Goal: Find specific page/section: Find specific page/section

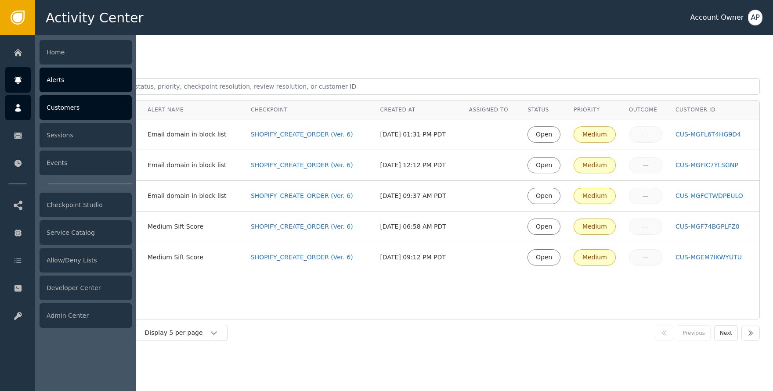
click at [15, 99] on div at bounding box center [17, 107] width 25 height 25
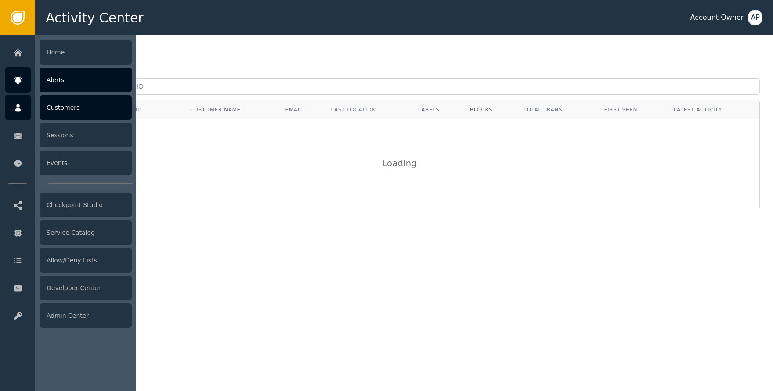
click at [14, 80] on icon at bounding box center [18, 81] width 9 height 10
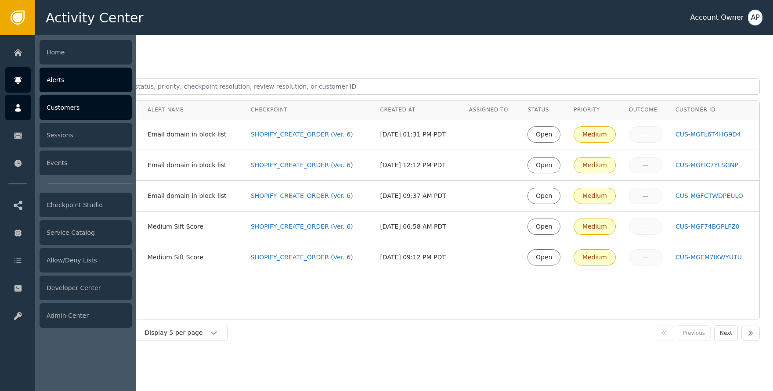
click at [18, 100] on div at bounding box center [17, 107] width 25 height 25
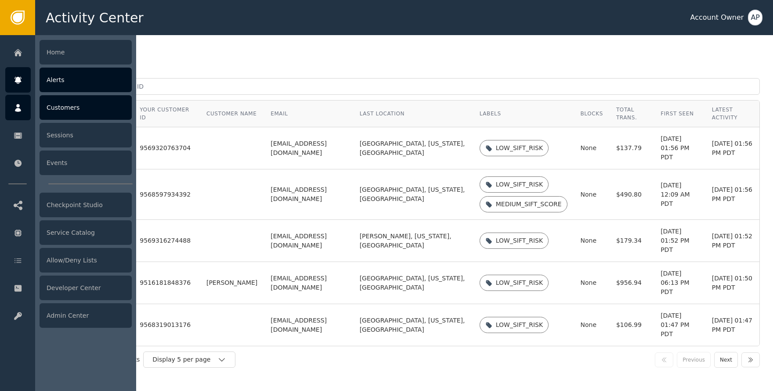
click at [16, 78] on icon at bounding box center [17, 80] width 7 height 7
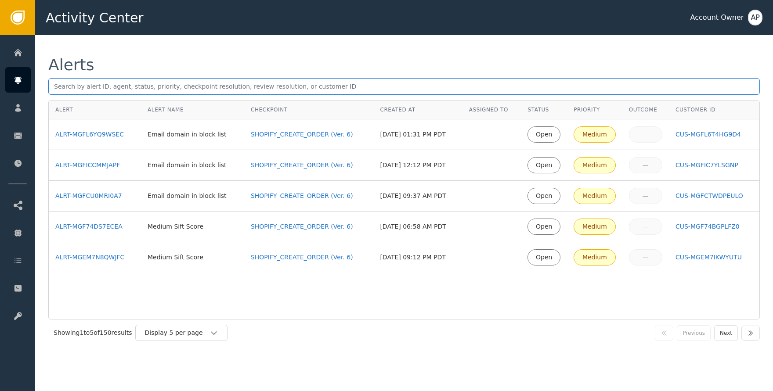
click at [91, 83] on input "text" at bounding box center [403, 86] width 711 height 17
paste input "[EMAIL_ADDRESS][DOMAIN_NAME]"
type input "[EMAIL_ADDRESS][DOMAIN_NAME]"
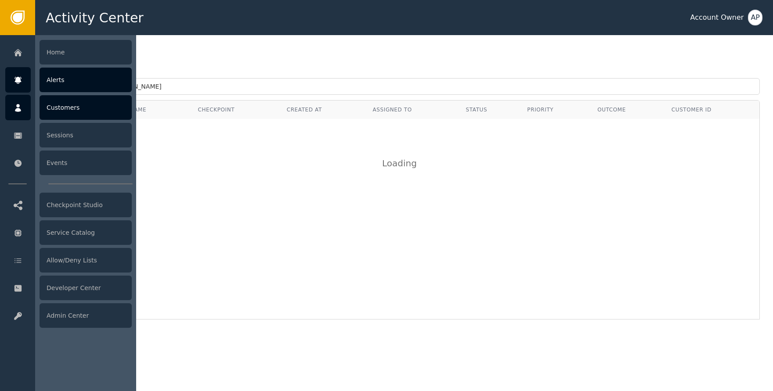
click at [25, 104] on div at bounding box center [17, 107] width 25 height 25
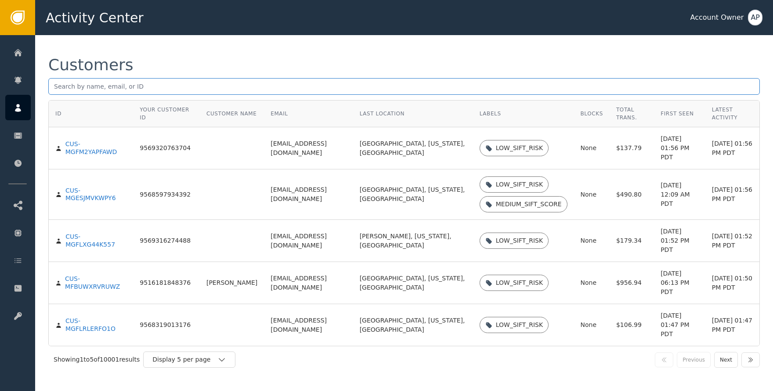
paste input "[EMAIL_ADDRESS][DOMAIN_NAME]"
click at [146, 87] on input "[EMAIL_ADDRESS][DOMAIN_NAME]" at bounding box center [403, 86] width 711 height 17
type input "[EMAIL_ADDRESS][DOMAIN_NAME]"
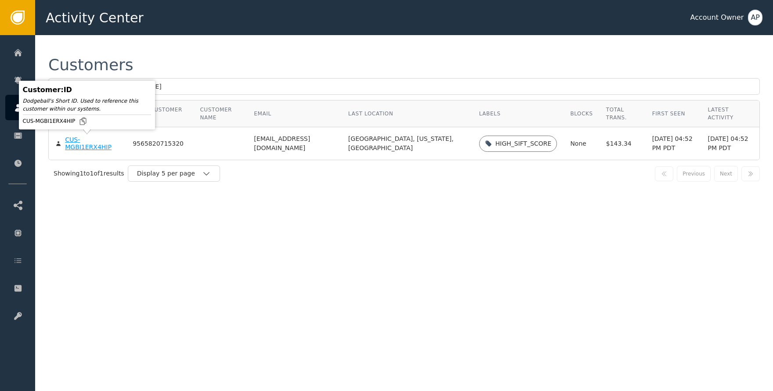
click at [87, 142] on div "CUS-MGBI1ERX4HIP" at bounding box center [92, 143] width 54 height 15
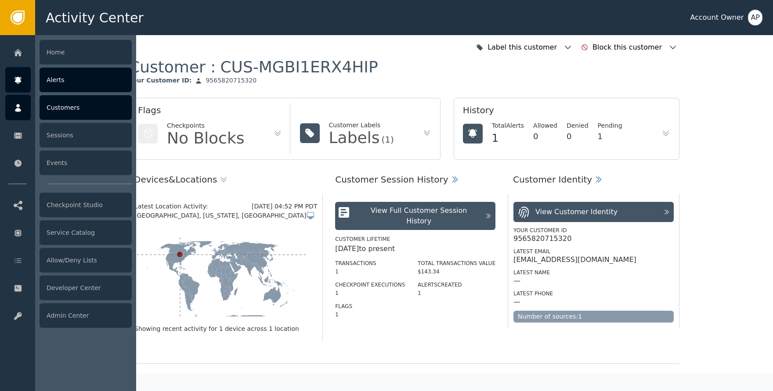
click at [19, 73] on div at bounding box center [17, 79] width 25 height 25
